Goal: Ask a question: Seek information or help from site administrators or community

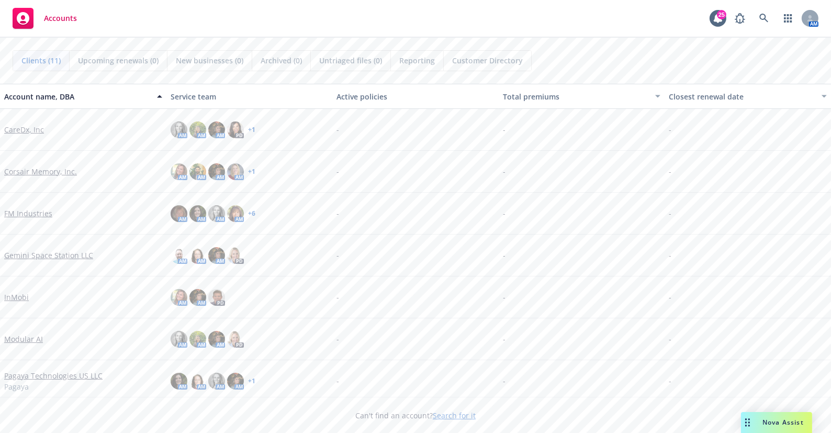
click at [776, 420] on span "Nova Assist" at bounding box center [782, 421] width 41 height 9
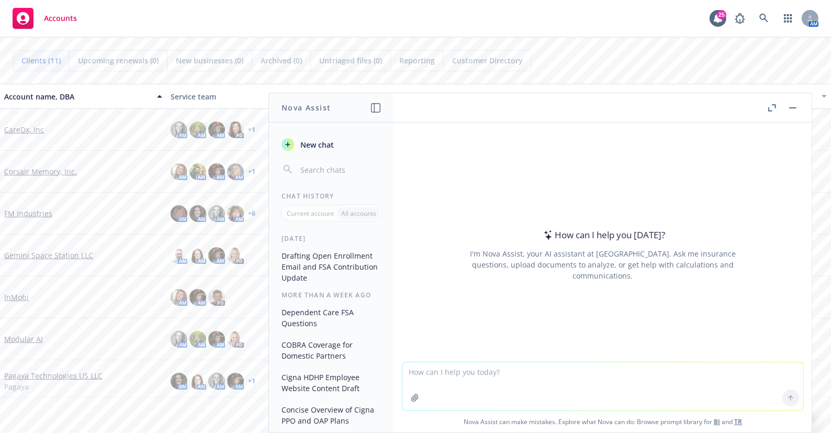
click at [517, 371] on textarea at bounding box center [602, 386] width 401 height 48
type textarea "h"
type textarea "i"
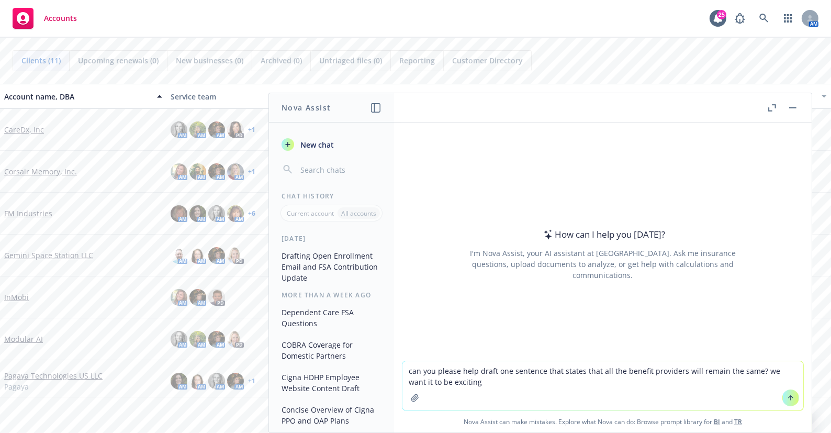
type textarea "can you please help draft one sentence that states that all the benefit provide…"
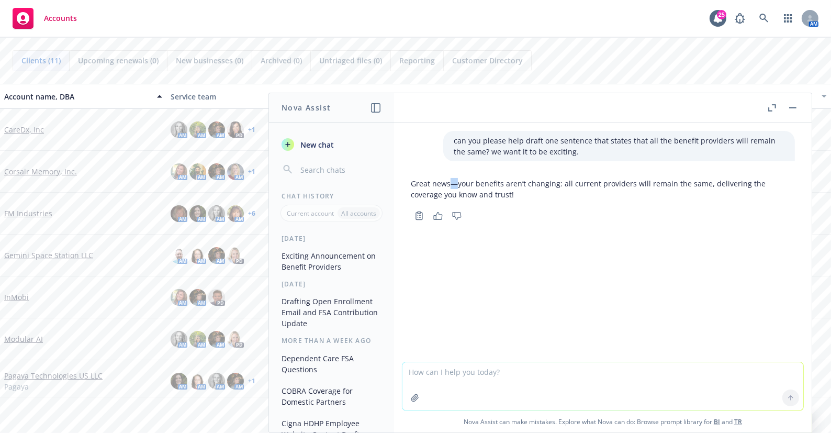
drag, startPoint x: 450, startPoint y: 183, endPoint x: 456, endPoint y: 184, distance: 6.4
click at [456, 184] on p "Great news—your benefits aren’t changing: all current providers will remain the…" at bounding box center [603, 189] width 384 height 22
copy p "—"
click at [586, 373] on textarea at bounding box center [602, 386] width 401 height 48
